Goal: Task Accomplishment & Management: Complete application form

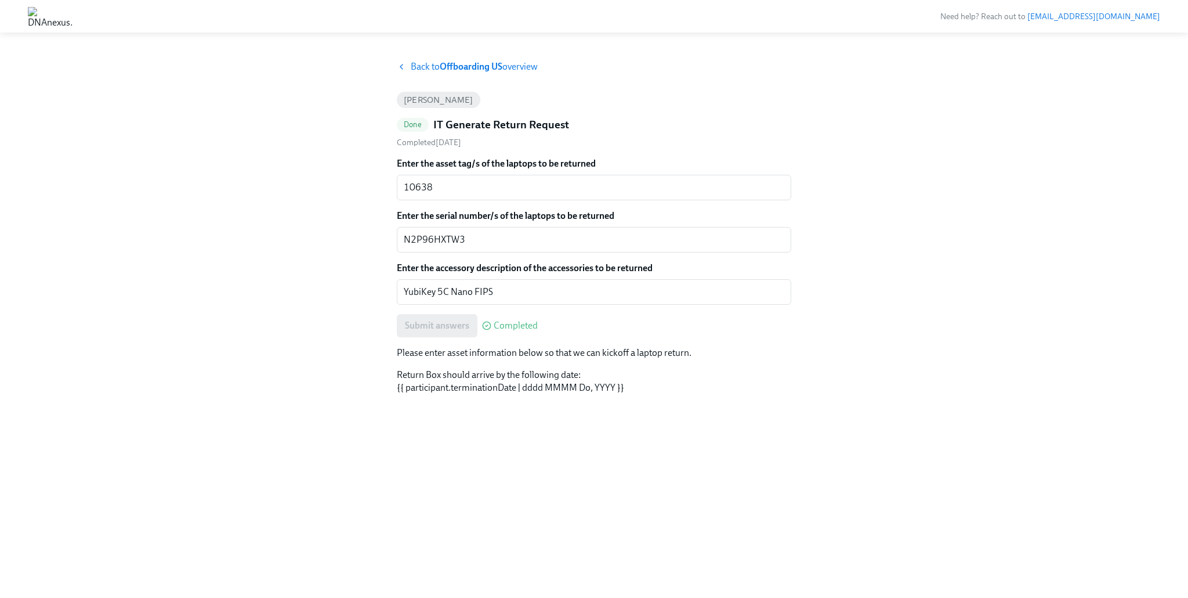
drag, startPoint x: 317, startPoint y: 230, endPoint x: 337, endPoint y: 210, distance: 28.7
click at [320, 226] on div "Back to Offboarding US overview [PERSON_NAME] Done IT Generate Return Request C…" at bounding box center [594, 314] width 1133 height 509
click at [472, 66] on strong "Offboarding US" at bounding box center [471, 66] width 63 height 11
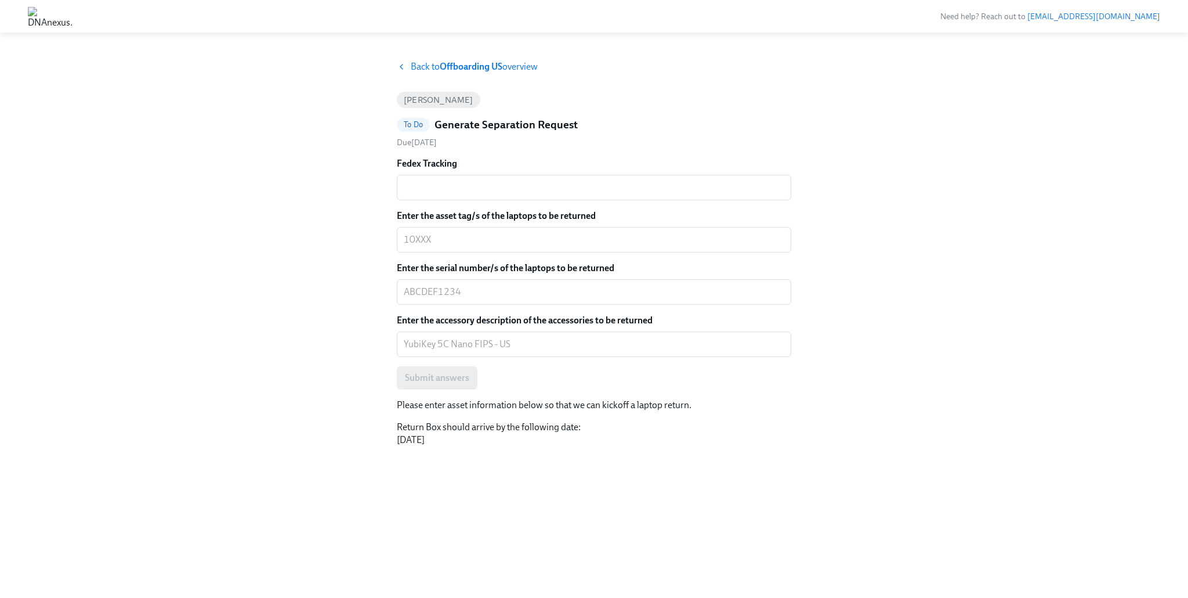
click at [415, 64] on span "Back to Offboarding US overview" at bounding box center [474, 66] width 127 height 13
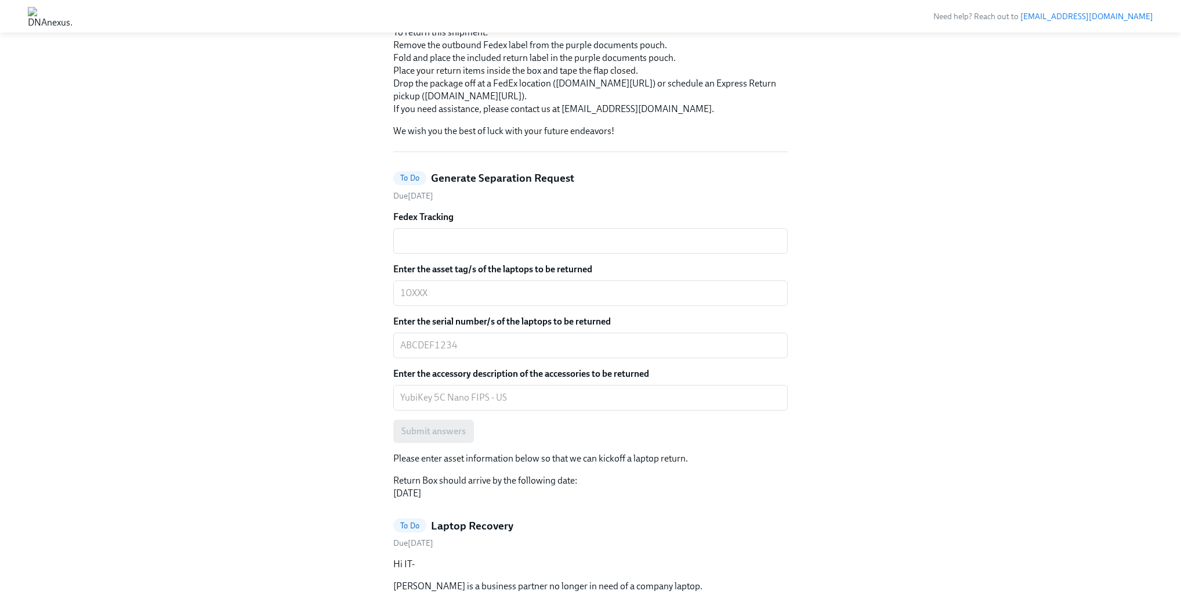
scroll to position [373, 0]
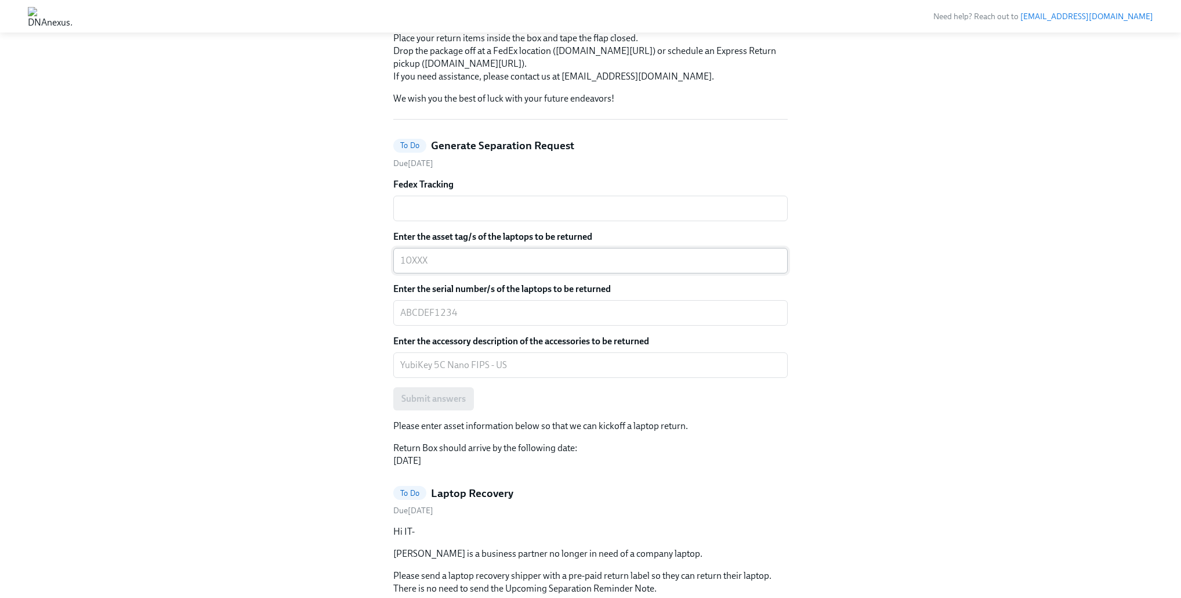
click at [437, 273] on div "x ​" at bounding box center [590, 261] width 395 height 26
paste textarea "10618"
type textarea "10618"
click at [453, 326] on div "Enter the serial number/s of the laptops to be returned x ​" at bounding box center [590, 304] width 395 height 43
click at [455, 326] on div "x ​" at bounding box center [590, 313] width 395 height 26
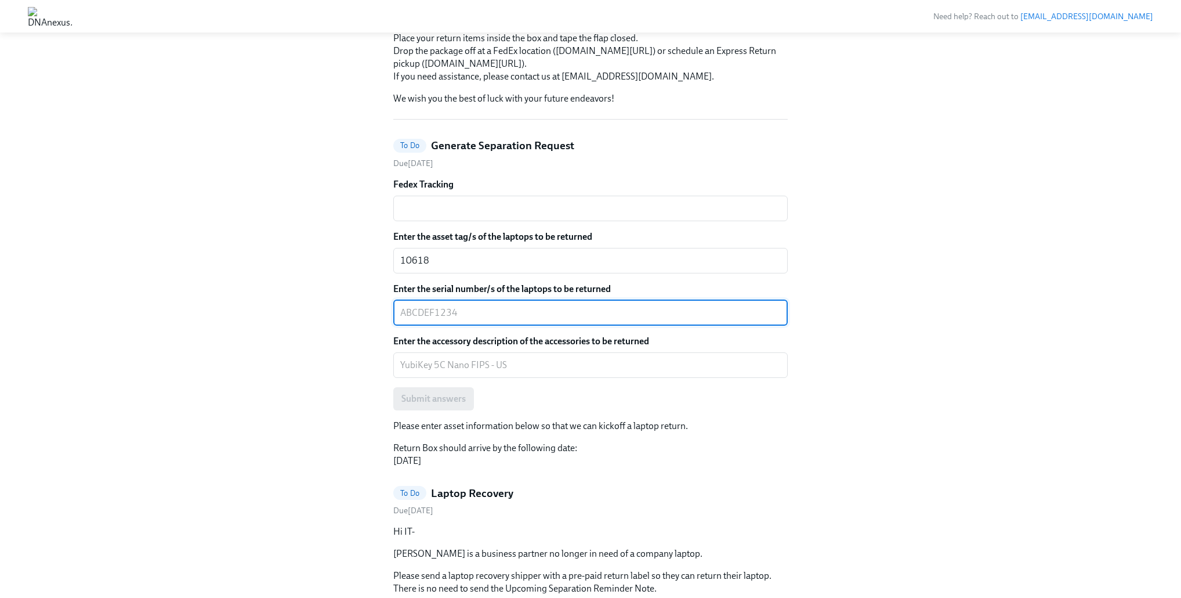
paste textarea "X5R6HD95WX"
type textarea "X5R6HD95WX"
click at [315, 328] on div "Hi BoxIT! This is your personal task list for BoxIT's Offboarding US at DNAnexu…" at bounding box center [591, 300] width 1126 height 1227
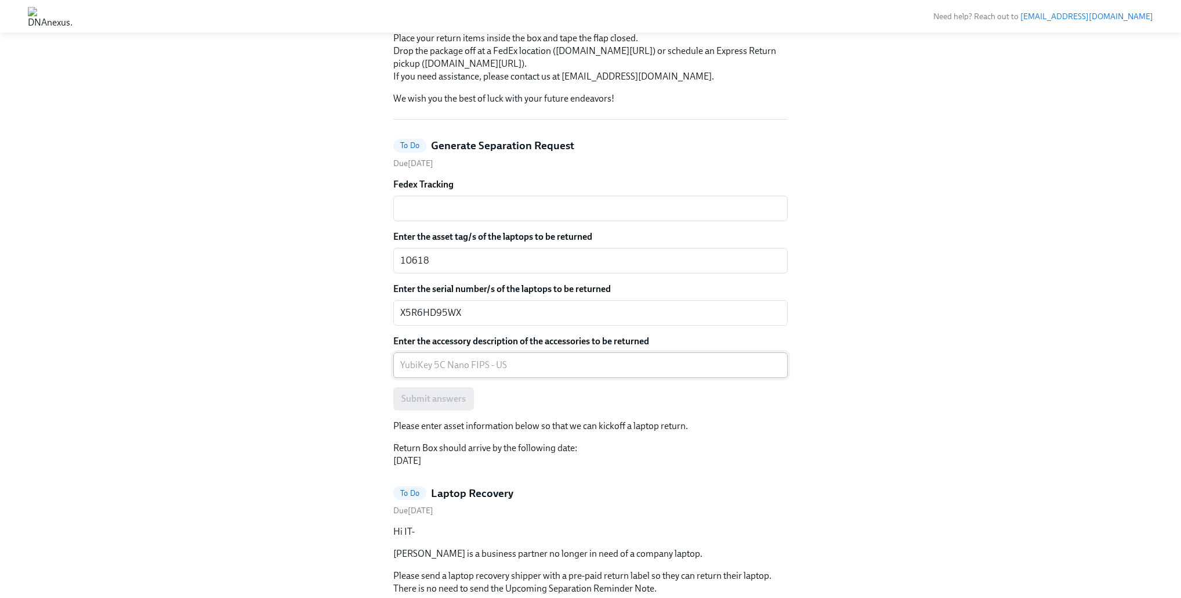
click at [498, 372] on textarea "Enter the accessory description of the accessories to be returned" at bounding box center [590, 365] width 381 height 14
type textarea "Y"
click at [493, 372] on textarea "Enter the accessory description of the accessories to be returned" at bounding box center [590, 365] width 381 height 14
paste textarea "YubiKey 5C Nano FIPS"
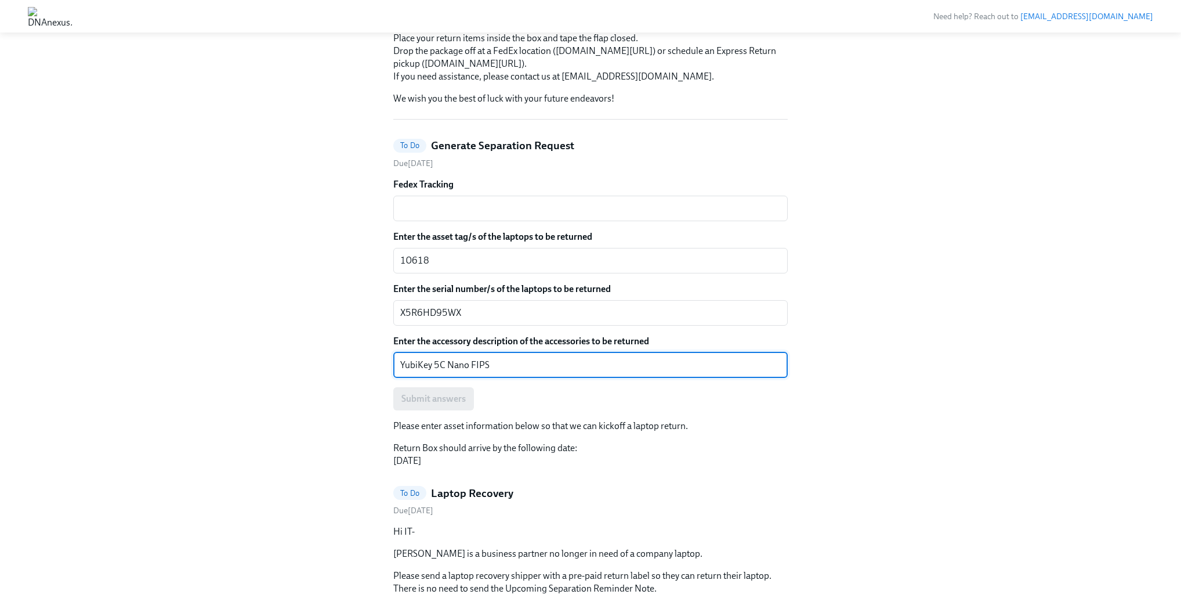
type textarea "YubiKey 5C Nano FIPS"
click at [295, 393] on div "Hi BoxIT! This is your personal task list for BoxIT's Offboarding US at DNAnexu…" at bounding box center [591, 300] width 1126 height 1227
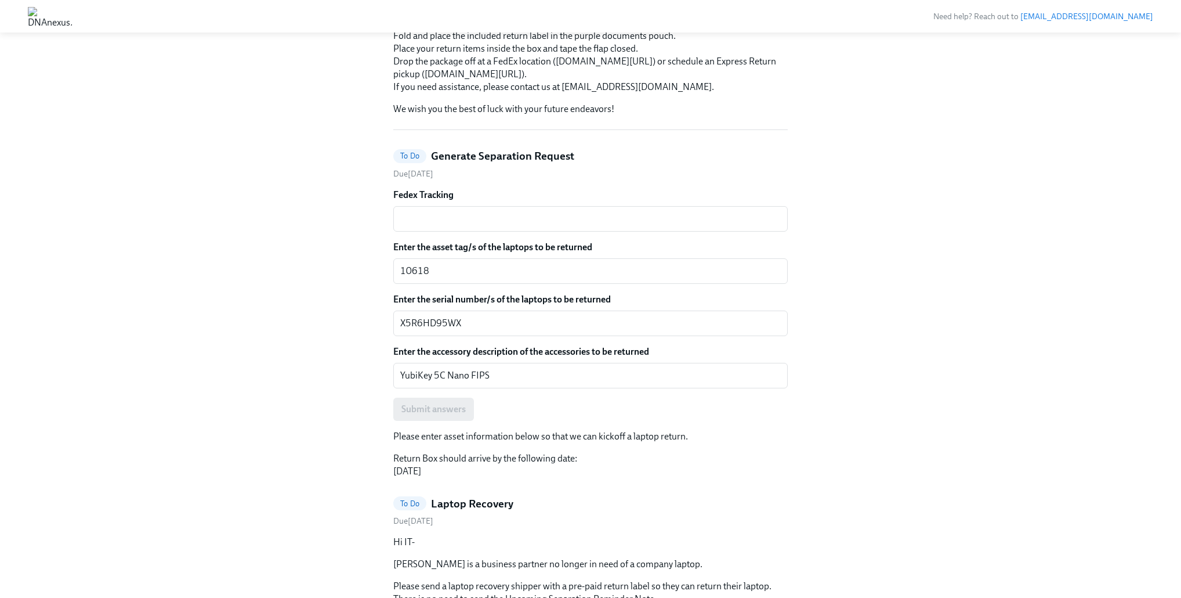
scroll to position [294, 0]
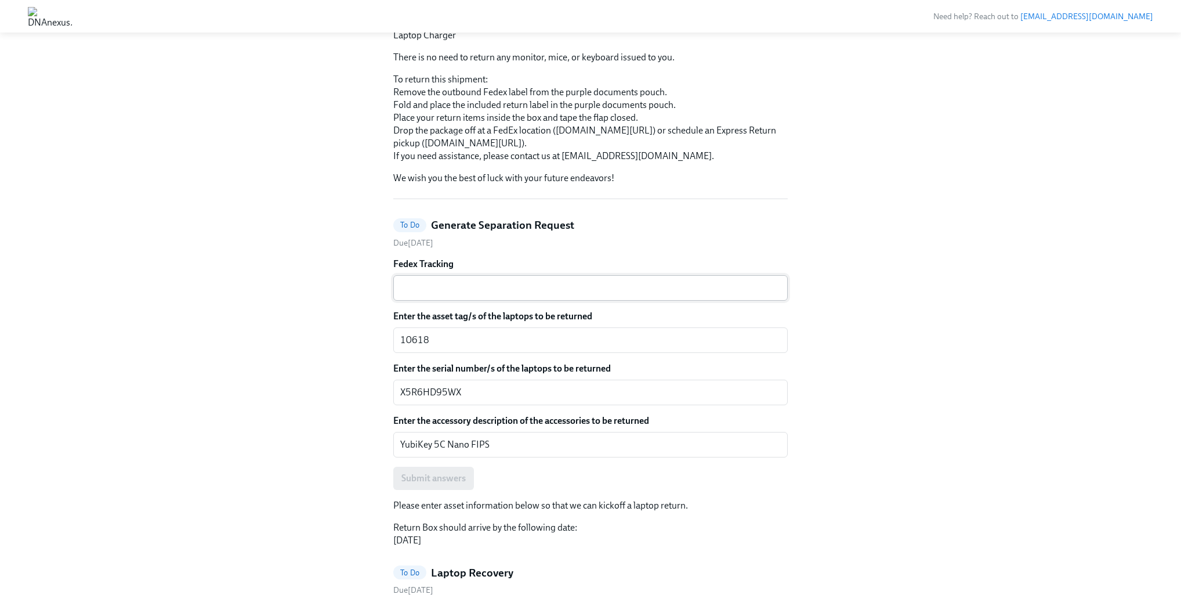
click at [482, 301] on div "x ​" at bounding box center [590, 288] width 395 height 26
click at [479, 295] on textarea "Fedex Tracking" at bounding box center [590, 288] width 381 height 14
paste textarea "8851 7076 8679"
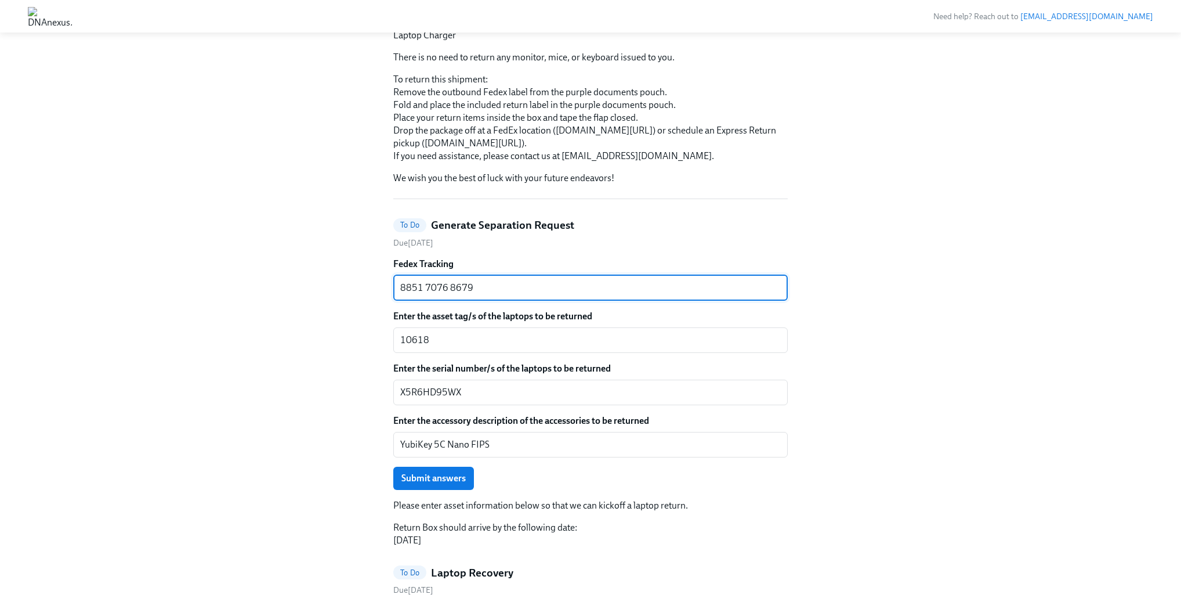
click at [427, 295] on textarea "8851 7076 8679" at bounding box center [590, 288] width 381 height 14
click at [447, 295] on textarea "88517076 8679" at bounding box center [590, 288] width 381 height 14
type textarea "885170768679"
click at [283, 330] on div "Hi BoxIT! This is your personal task list for BoxIT's Offboarding US at DNAnexu…" at bounding box center [591, 380] width 1126 height 1227
click at [441, 484] on span "Submit answers" at bounding box center [434, 478] width 64 height 12
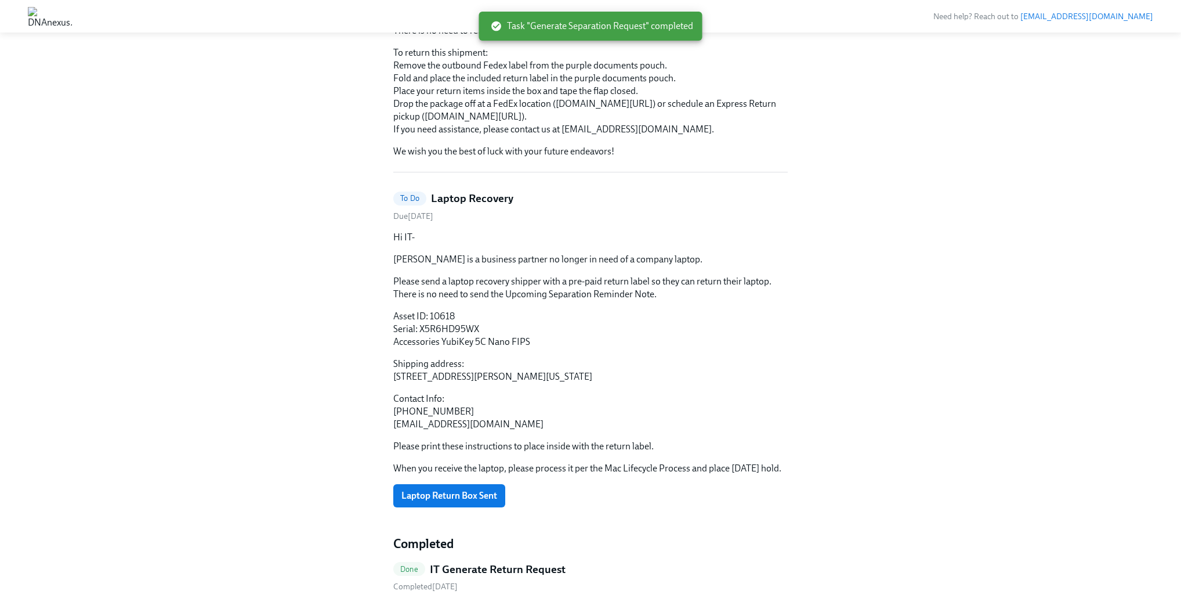
scroll to position [465, 0]
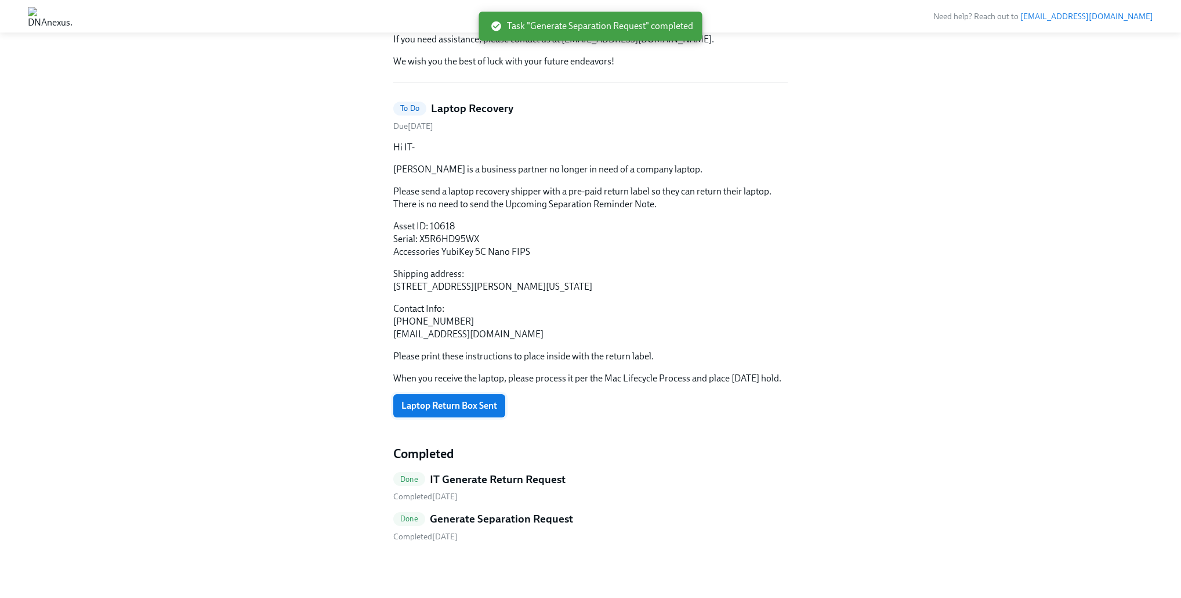
click at [455, 394] on button "Laptop Return Box Sent" at bounding box center [449, 405] width 112 height 23
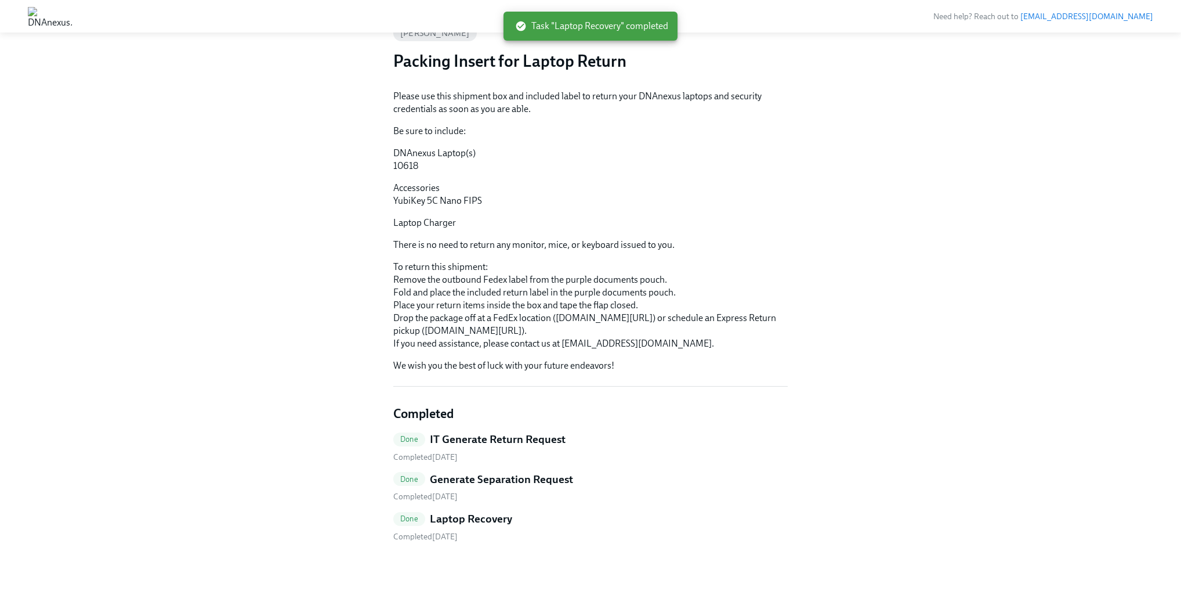
scroll to position [37, 0]
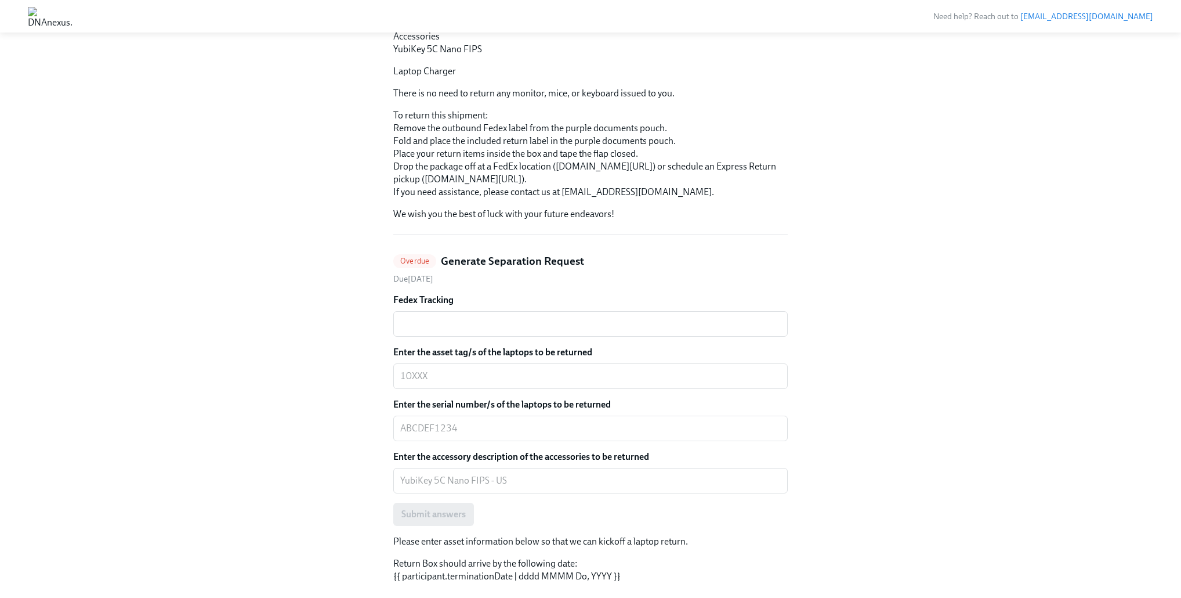
scroll to position [260, 0]
click at [497, 328] on textarea "Fedex Tracking" at bounding box center [590, 321] width 381 height 14
paste textarea "8851 7209 5827"
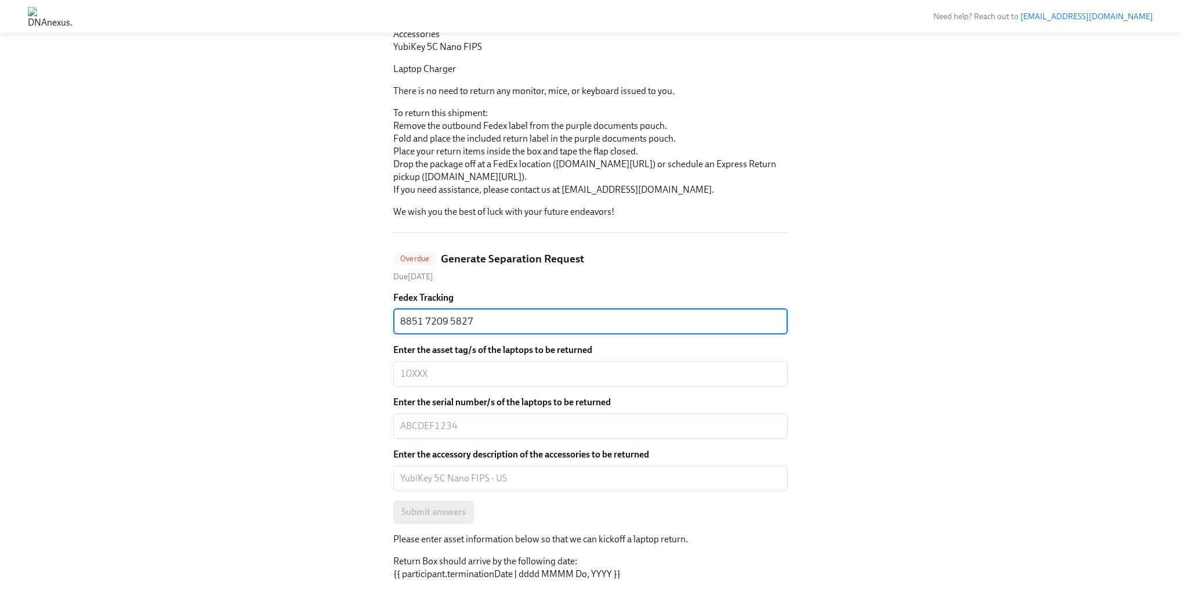
click at [424, 328] on textarea "8851 7209 5827" at bounding box center [590, 321] width 381 height 14
click at [449, 328] on textarea "88517209 5827" at bounding box center [590, 321] width 381 height 14
type textarea "885172095827"
click at [338, 360] on div "Hi BoxIT! This is your personal task list for BoxIT's Offboarding US at DNAnexu…" at bounding box center [591, 413] width 1126 height 1227
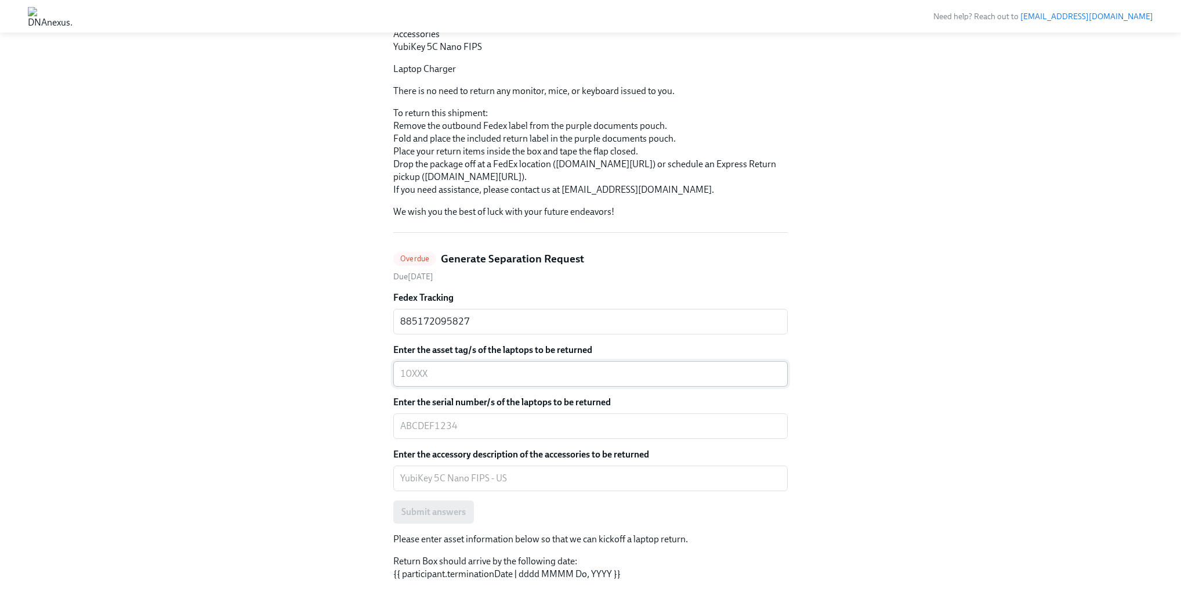
click at [480, 386] on div "x ​" at bounding box center [590, 374] width 395 height 26
paste textarea "10638"
type textarea "10638"
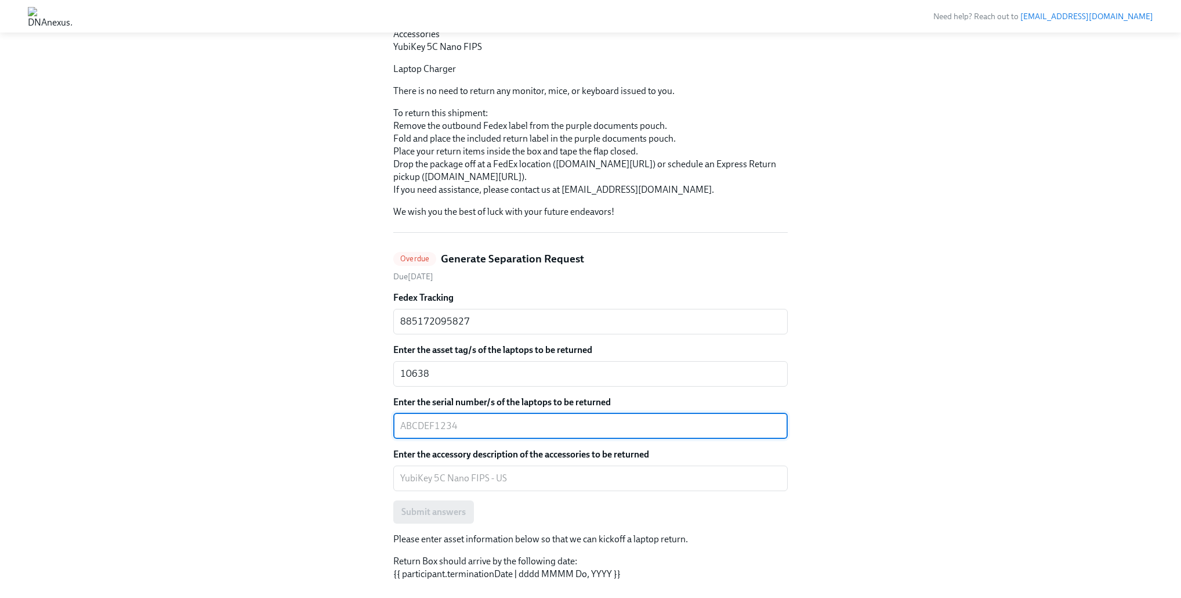
click at [479, 433] on textarea "Enter the serial number/s of the laptops to be returned" at bounding box center [590, 426] width 381 height 14
paste textarea "N2P96HXTW3"
type textarea "N2P96HXTW3"
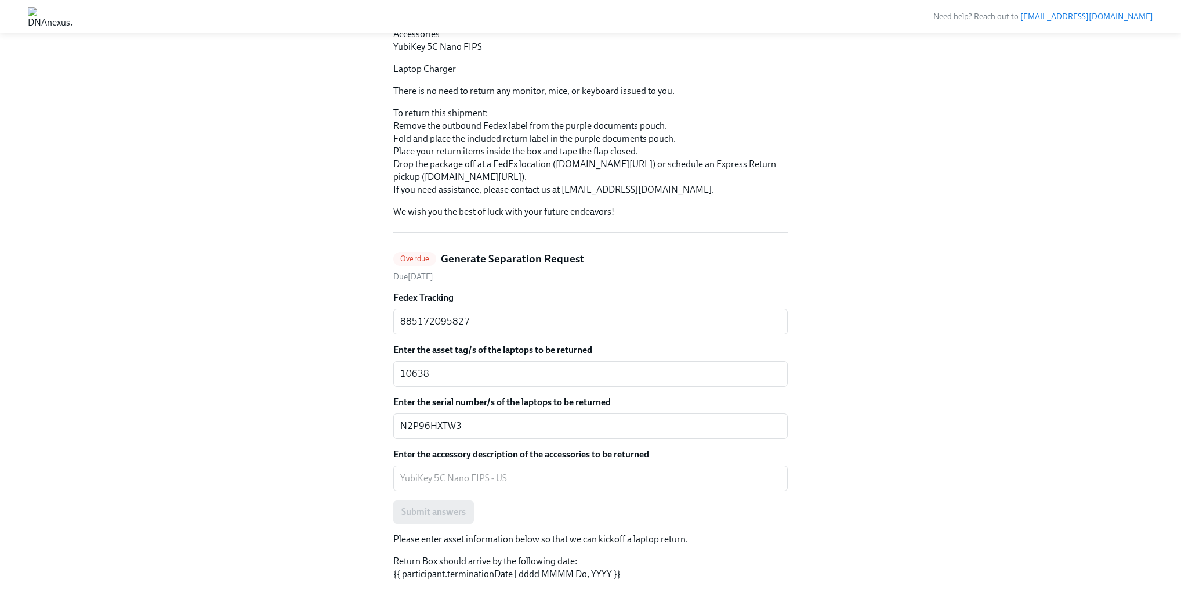
click at [281, 341] on div "Hi BoxIT! This is your personal task list for BoxIT's Offboarding US at DNAnexu…" at bounding box center [591, 413] width 1126 height 1227
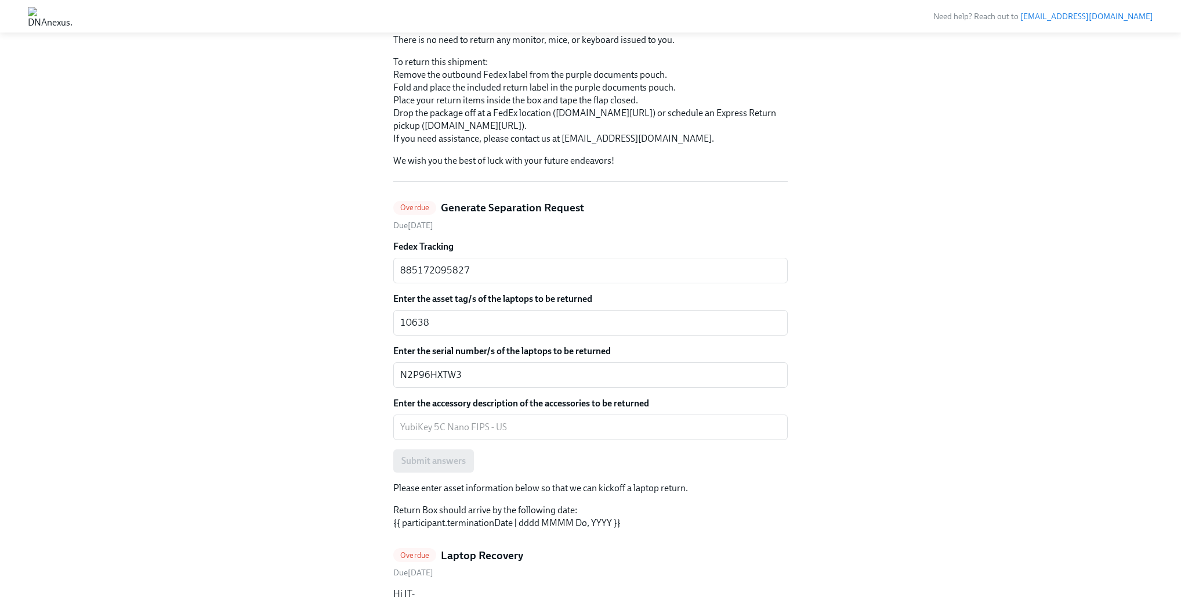
scroll to position [371, 0]
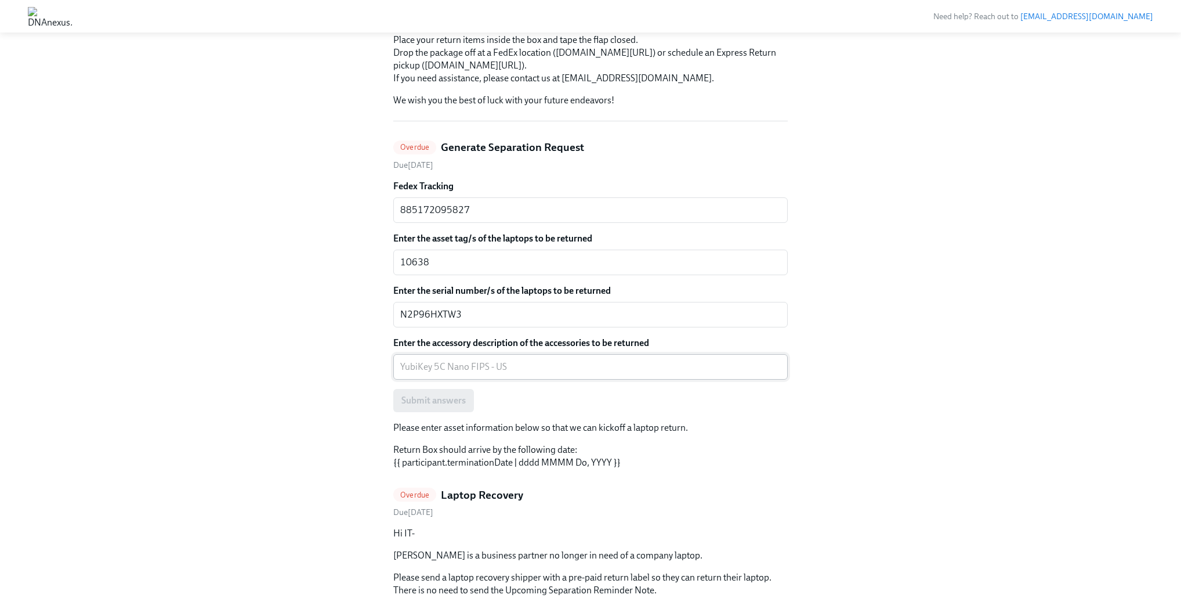
click at [499, 374] on textarea "Enter the accessory description of the accessories to be returned" at bounding box center [590, 367] width 381 height 14
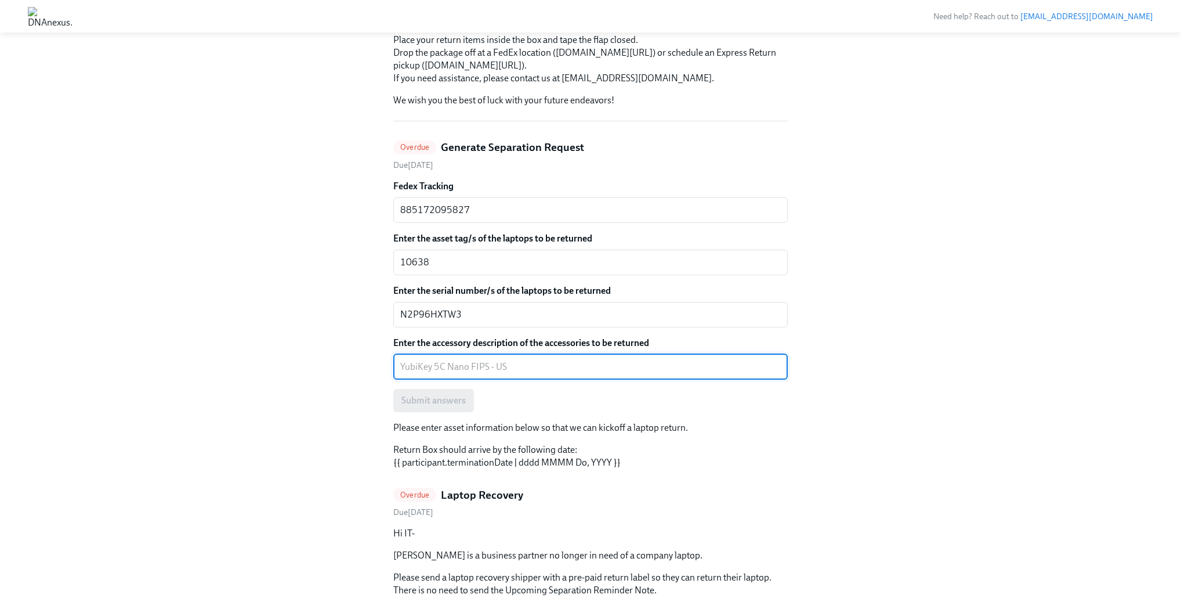
paste textarea "YubiKey 5C Nano FIPS"
type textarea "YubiKey 5C Nano FIPS"
click at [321, 393] on div "Hi BoxIT! This is your personal task list for BoxIT's Offboarding US at DNAnexu…" at bounding box center [591, 302] width 1126 height 1227
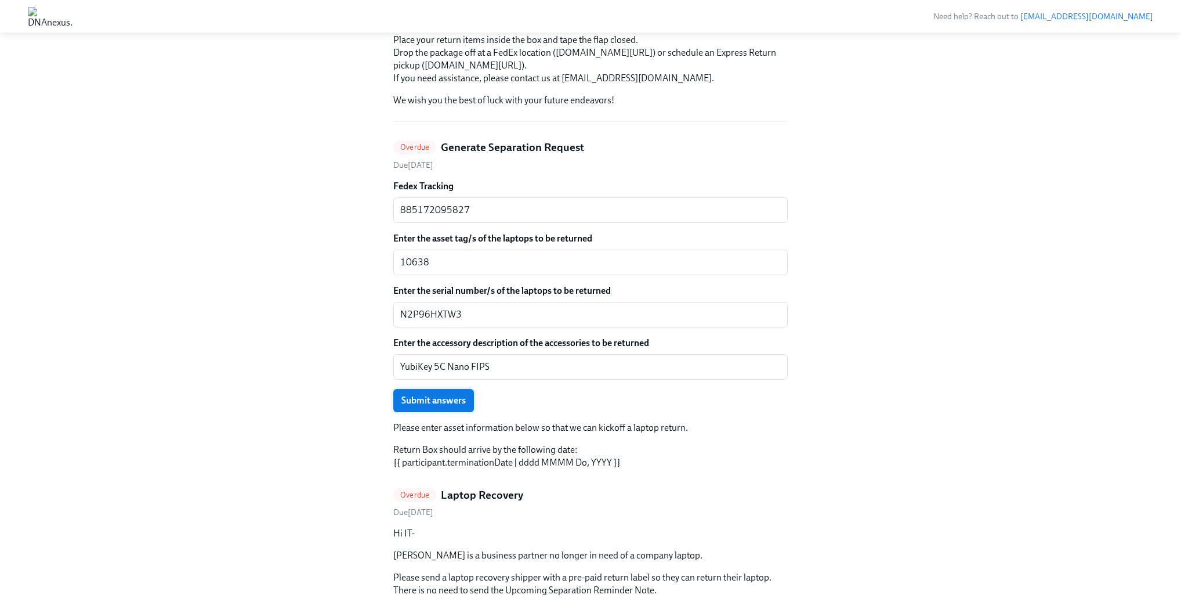
click at [423, 406] on span "Submit answers" at bounding box center [434, 401] width 64 height 12
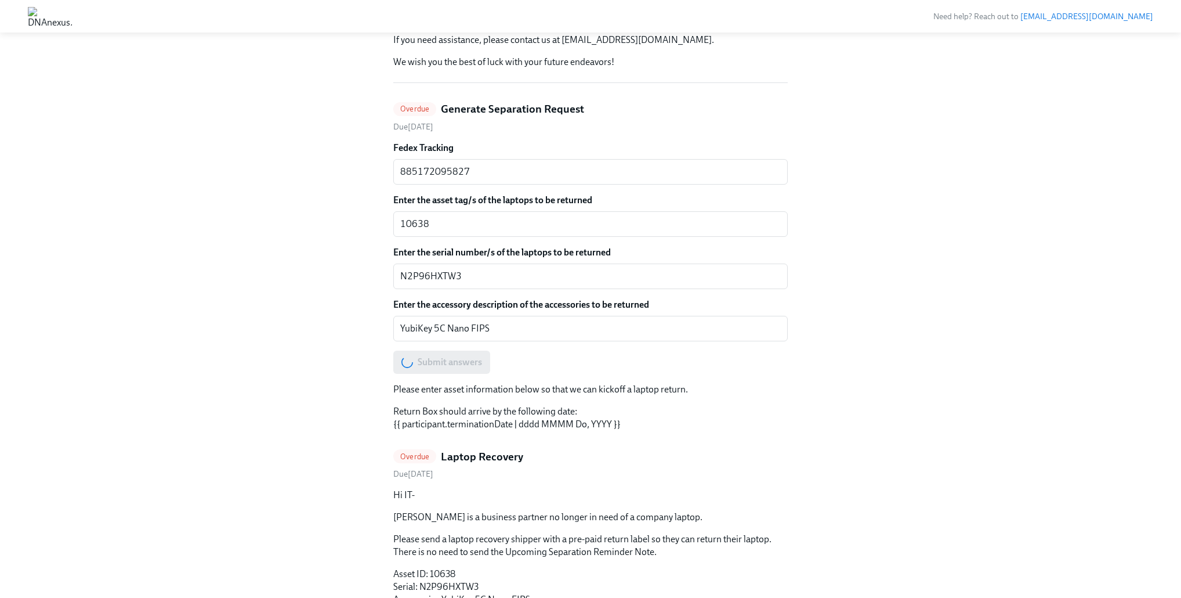
scroll to position [427, 0]
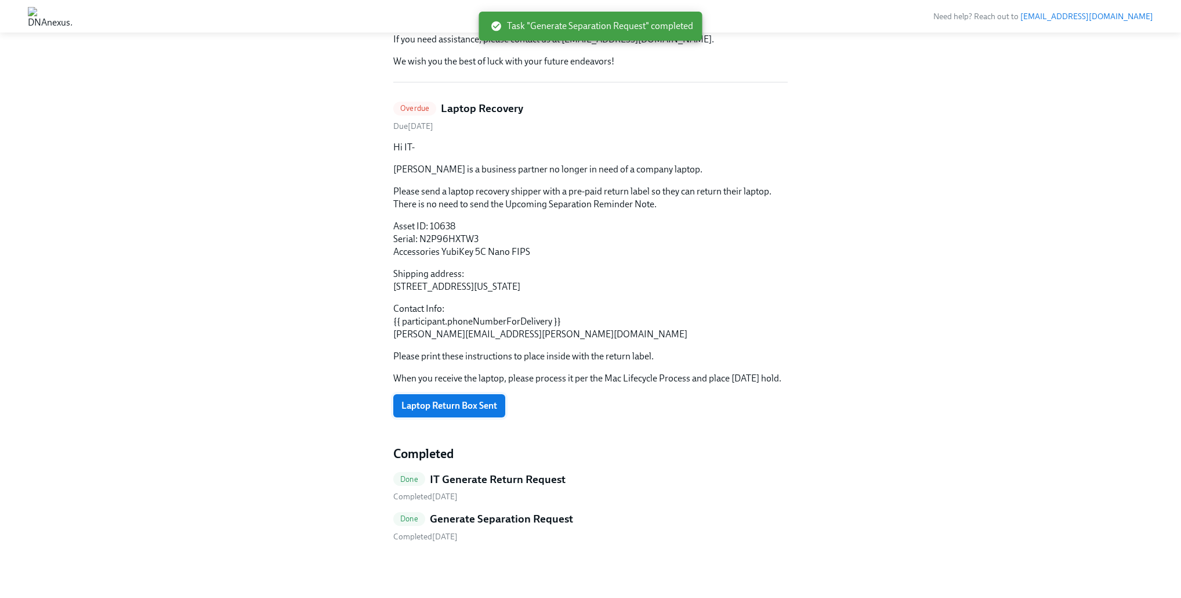
click at [436, 411] on span "Laptop Return Box Sent" at bounding box center [450, 406] width 96 height 12
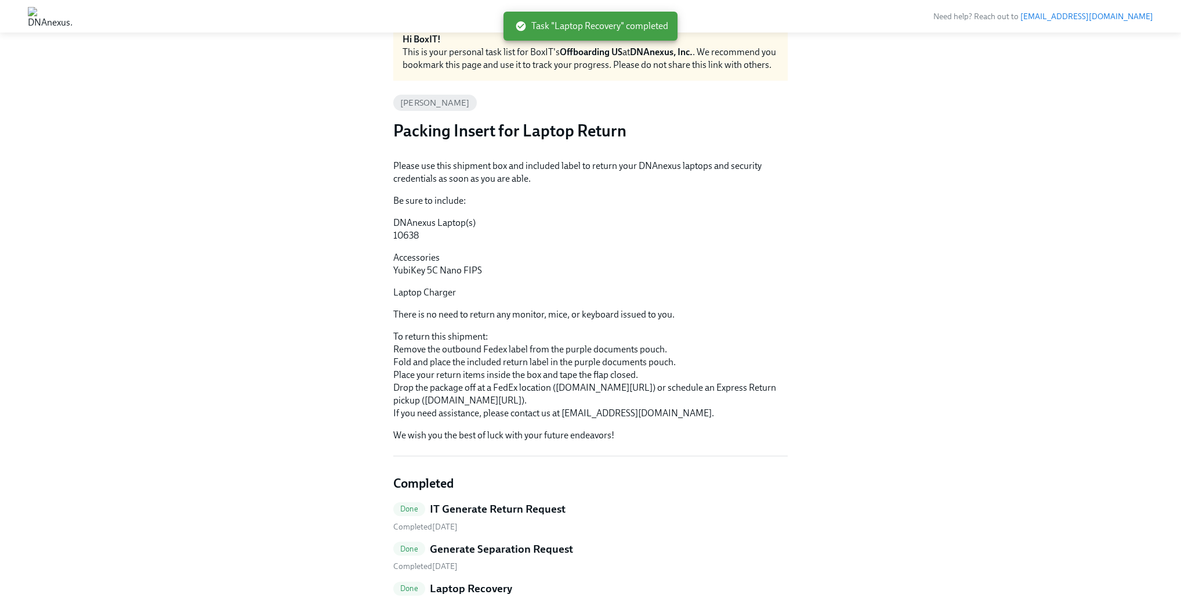
scroll to position [0, 0]
